Goal: Transaction & Acquisition: Purchase product/service

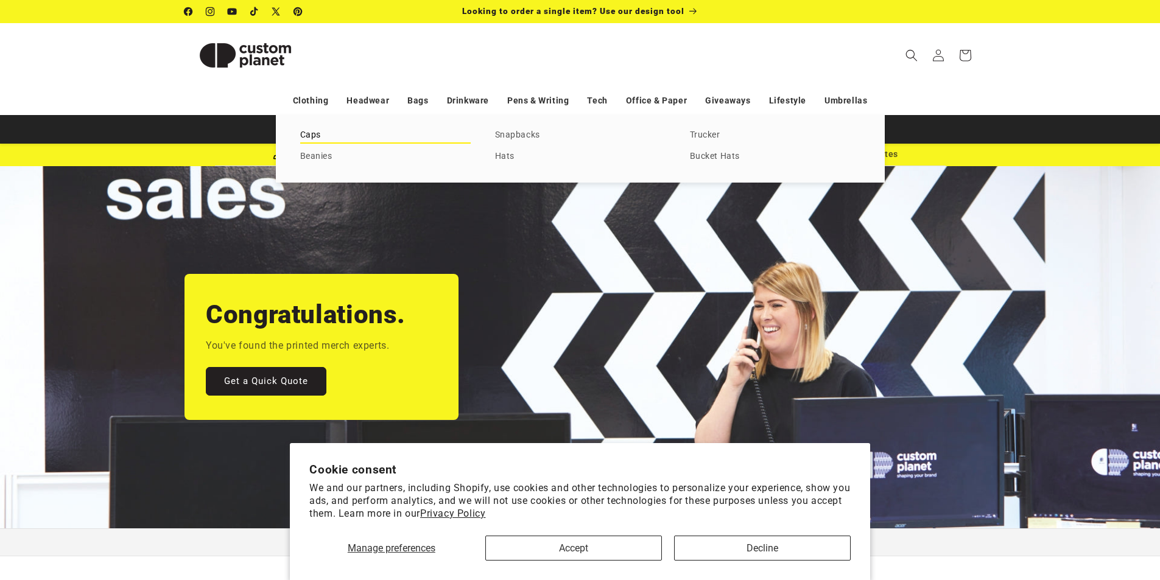
click at [312, 135] on link "Caps" at bounding box center [385, 135] width 170 height 16
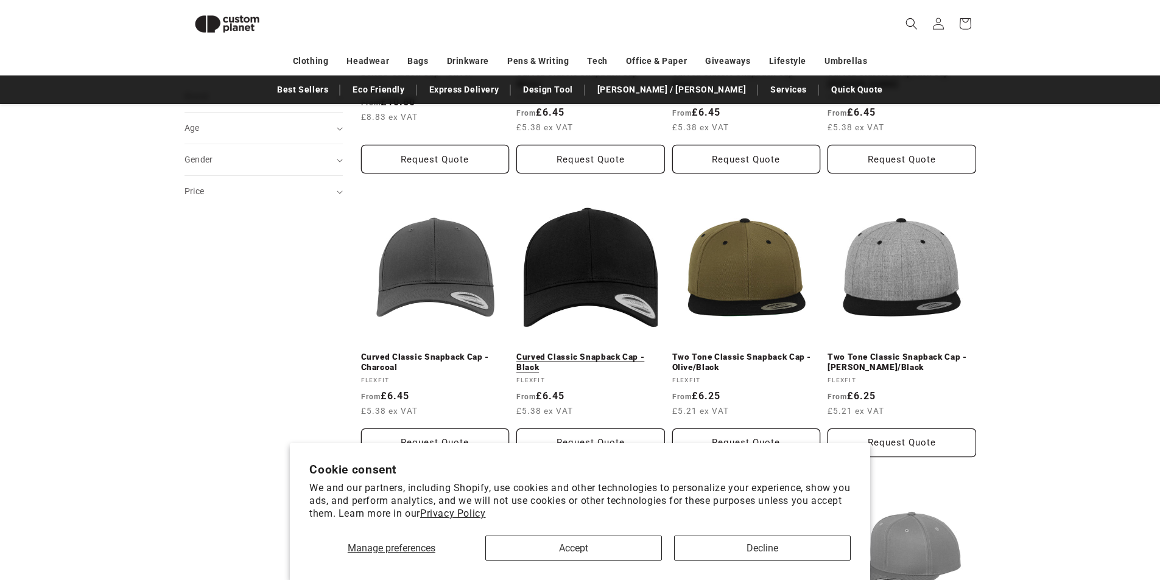
scroll to position [350, 0]
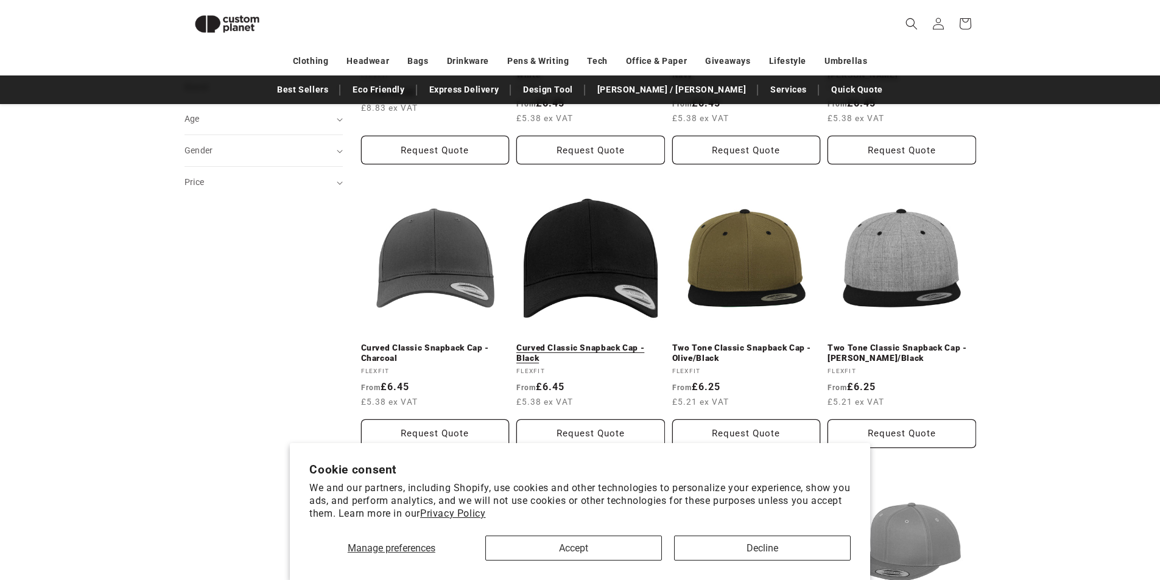
click at [580, 354] on link "Curved Classic Snapback Cap - Black" at bounding box center [590, 353] width 149 height 21
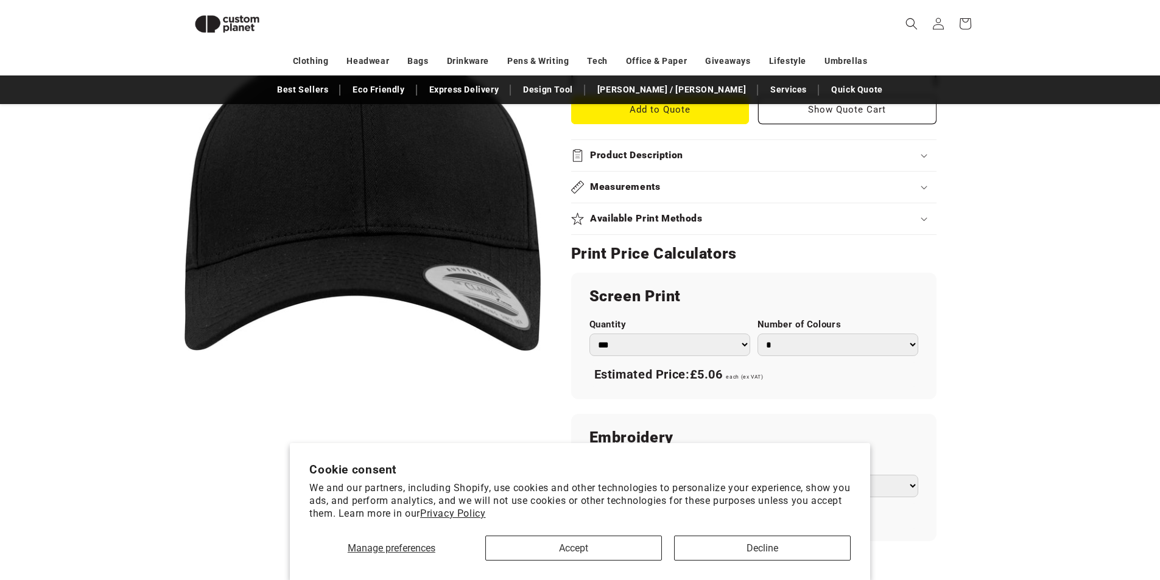
scroll to position [715, 0]
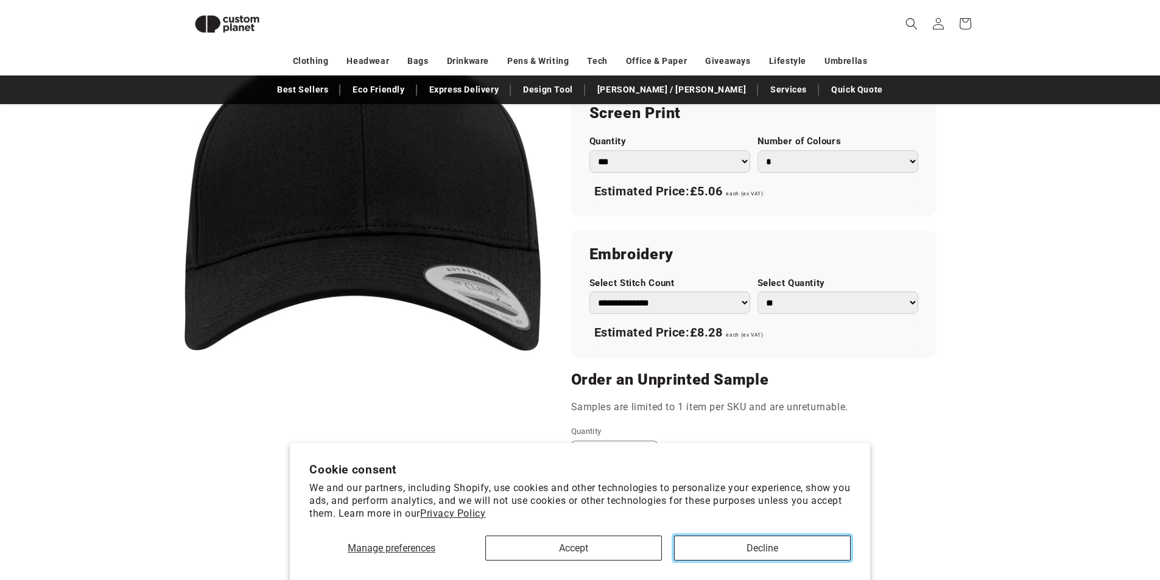
click at [769, 547] on button "Decline" at bounding box center [762, 548] width 177 height 25
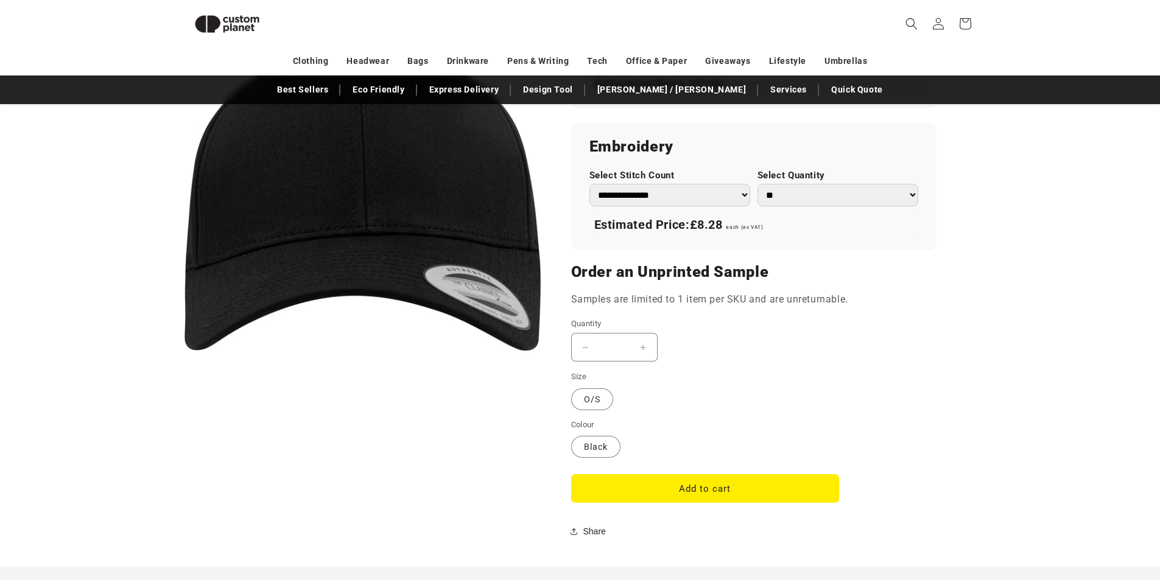
scroll to position [776, 0]
